Goal: Transaction & Acquisition: Obtain resource

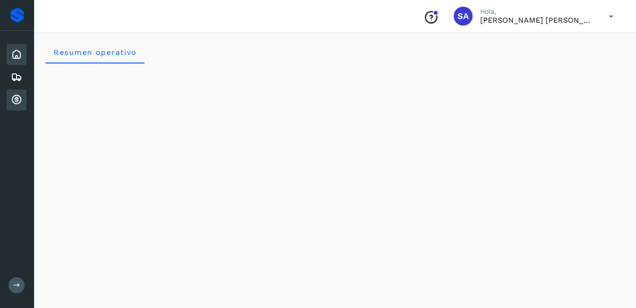
click at [12, 95] on icon at bounding box center [16, 99] width 11 height 11
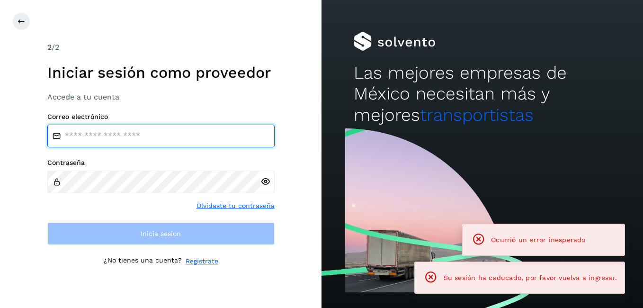
type input "**********"
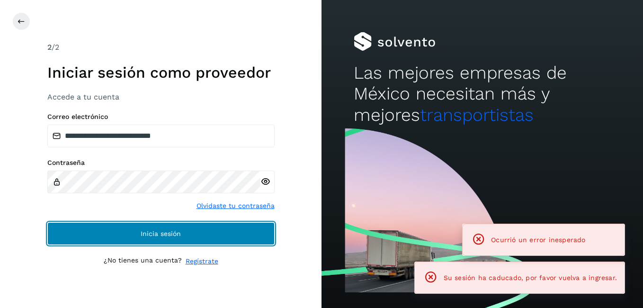
click at [107, 226] on button "Inicia sesión" at bounding box center [160, 233] width 227 height 23
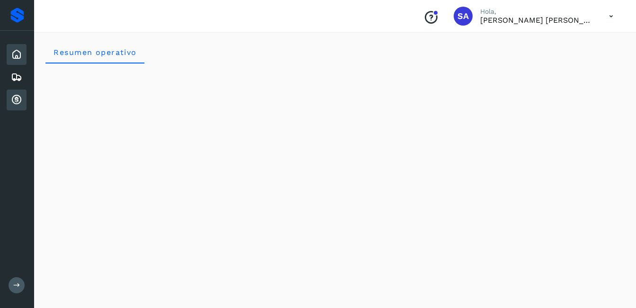
click at [18, 105] on icon at bounding box center [16, 99] width 11 height 11
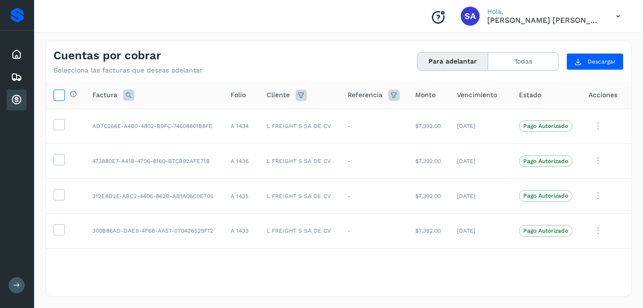
click at [55, 97] on icon at bounding box center [59, 95] width 10 height 10
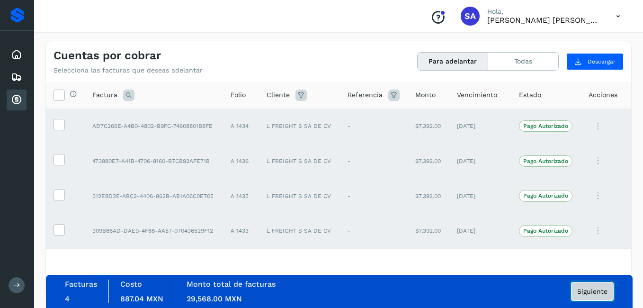
click at [601, 289] on span "Siguiente" at bounding box center [592, 291] width 30 height 7
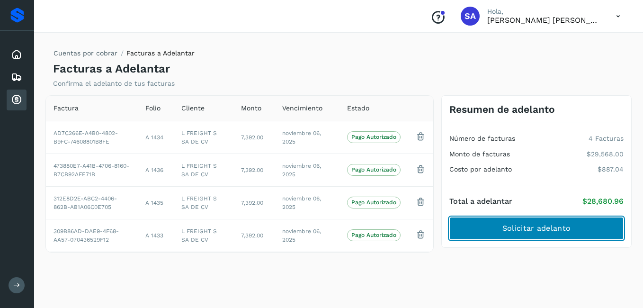
click at [506, 225] on span "Solicitar adelanto" at bounding box center [537, 228] width 68 height 10
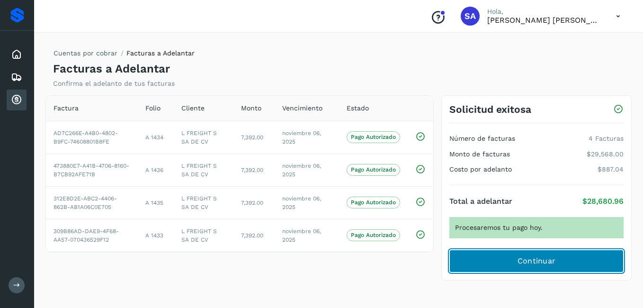
click at [508, 256] on button "Continuar" at bounding box center [537, 261] width 174 height 23
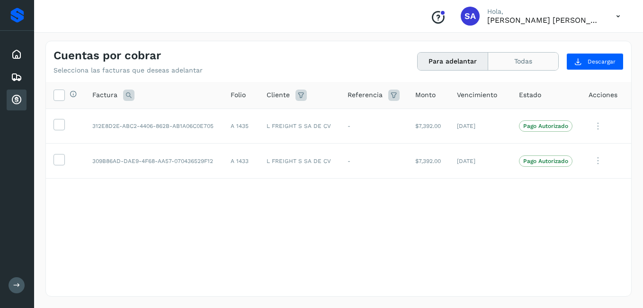
click at [540, 62] on button "Todas" at bounding box center [523, 62] width 70 height 18
